Goal: Task Accomplishment & Management: Manage account settings

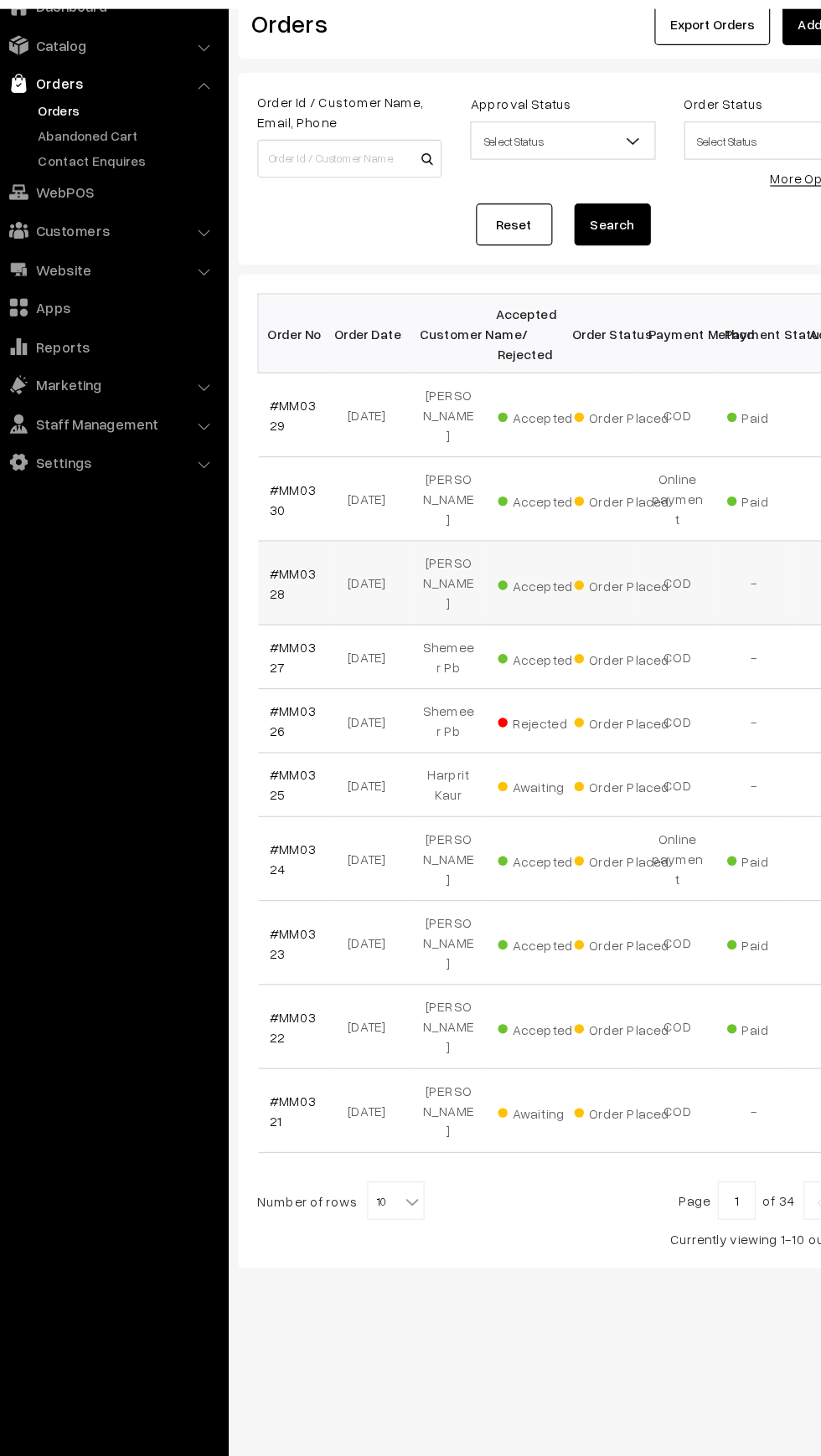
click at [276, 564] on td "#MM0328" at bounding box center [285, 601] width 67 height 73
click at [262, 511] on link "#MM0330" at bounding box center [283, 527] width 41 height 32
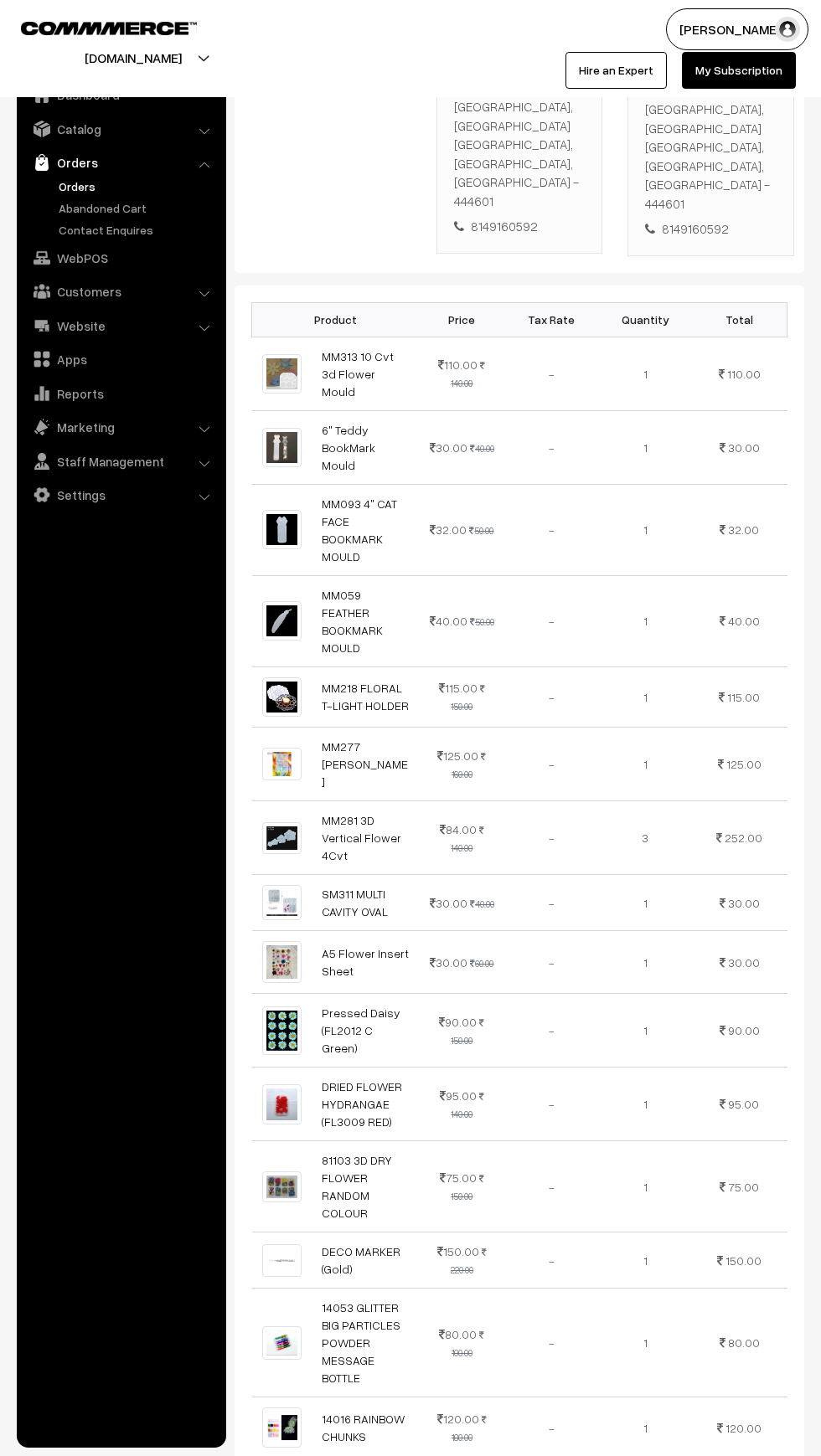
scroll to position [448, 0]
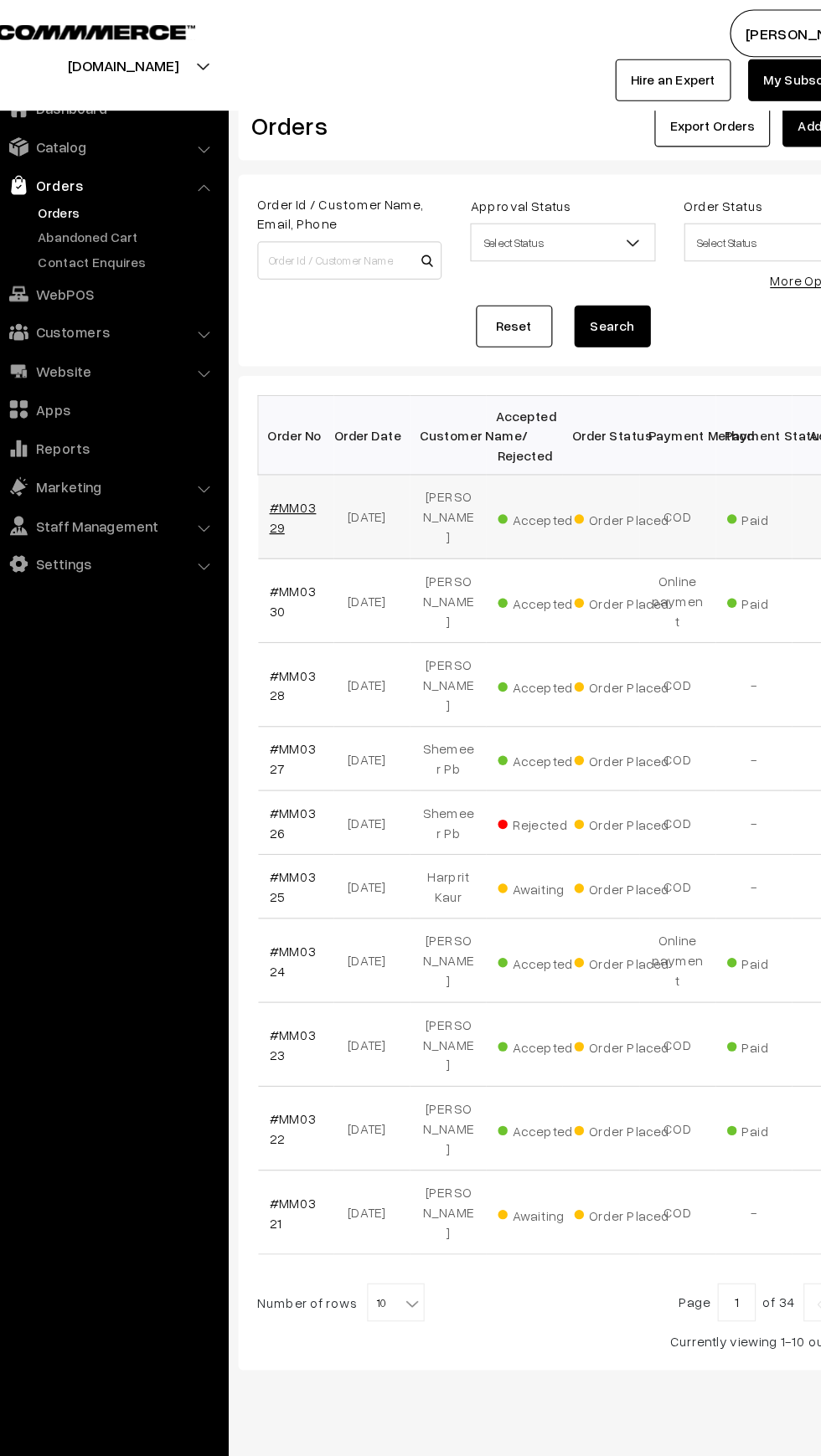
click at [303, 438] on link "#MM0329" at bounding box center [283, 454] width 41 height 32
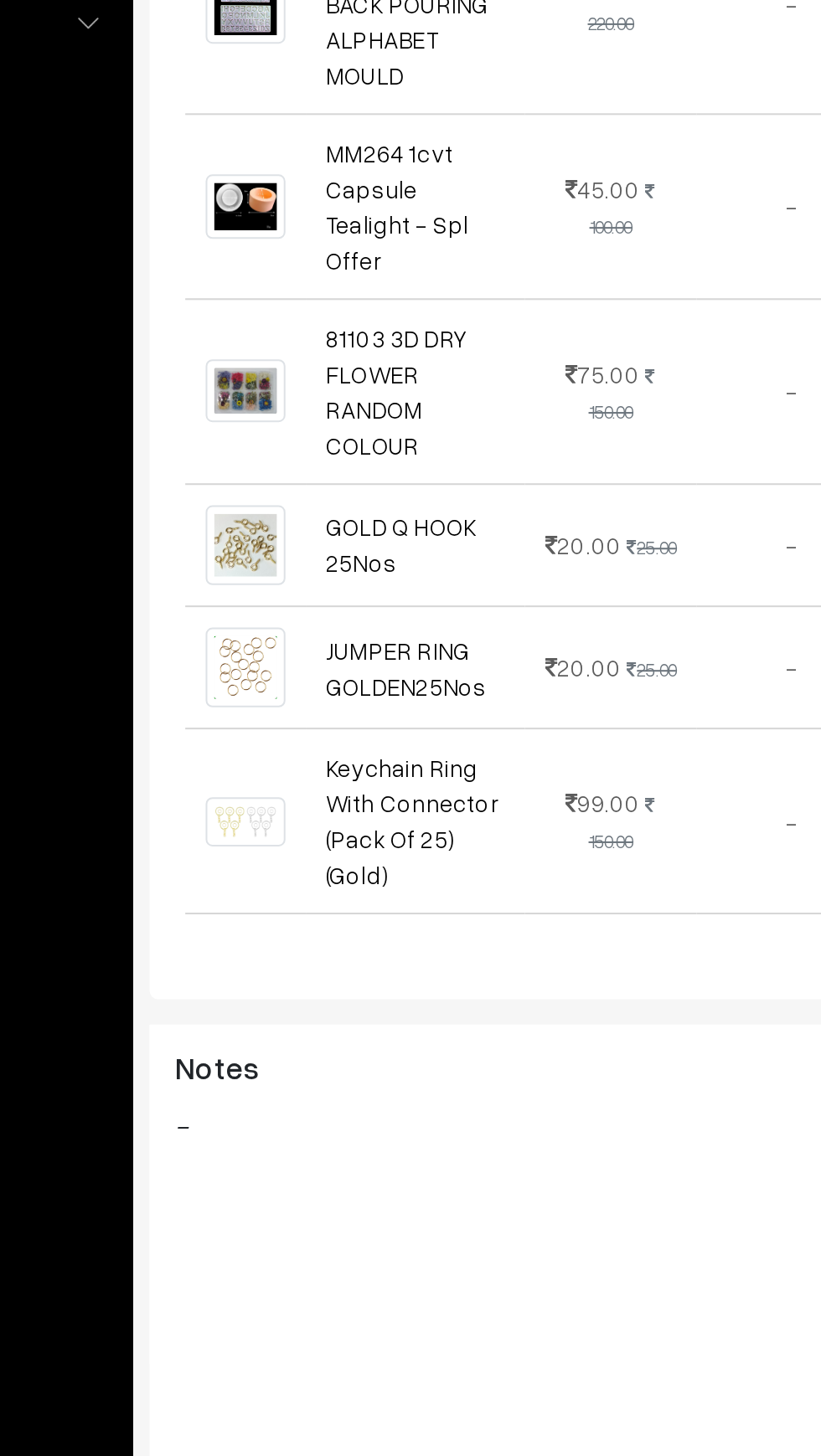
scroll to position [334, 0]
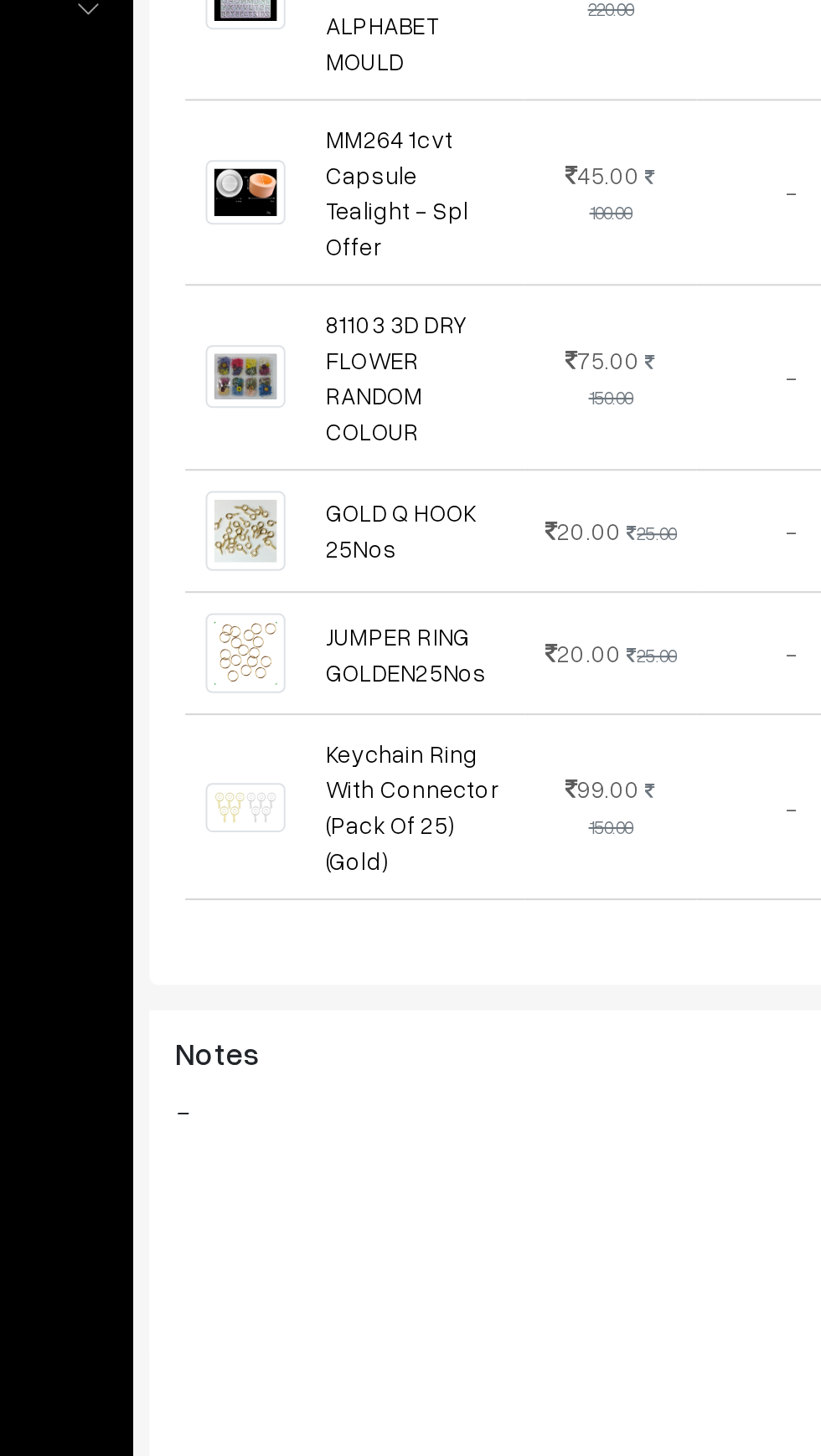
click at [492, 1004] on h3 "Notes" at bounding box center [407, 1013] width 321 height 19
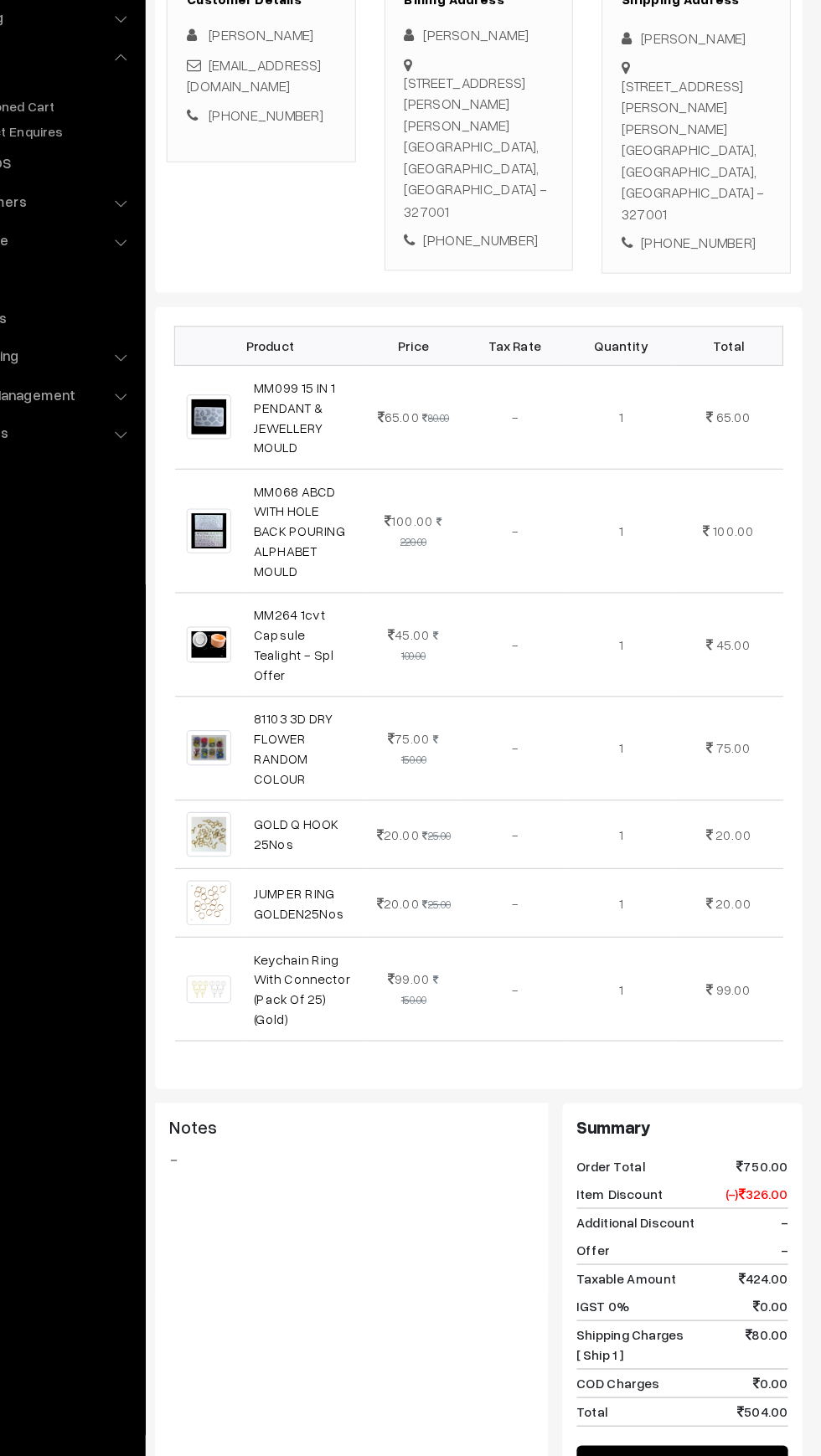
scroll to position [240, 0]
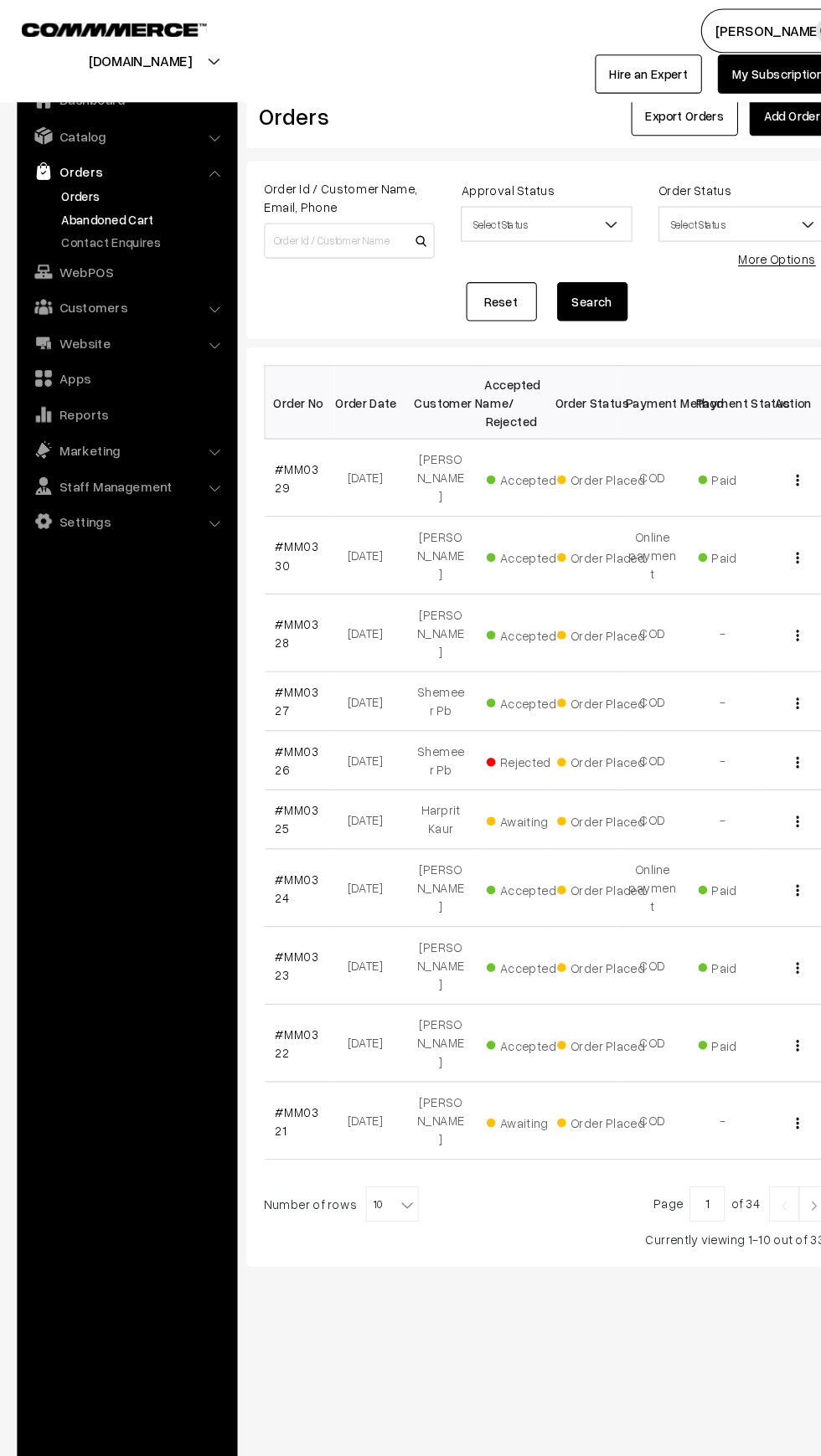
click at [60, 206] on link "Abandoned Cart" at bounding box center [137, 208] width 165 height 18
